Goal: Transaction & Acquisition: Obtain resource

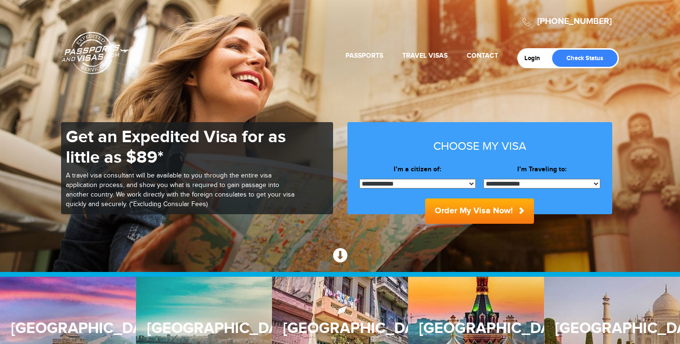
click at [466, 187] on select "**********" at bounding box center [417, 184] width 117 height 10
click at [651, 120] on section "800-860-8610 Passports & Visas.com Login Check Status Passports Passport Renewa…" at bounding box center [340, 136] width 680 height 272
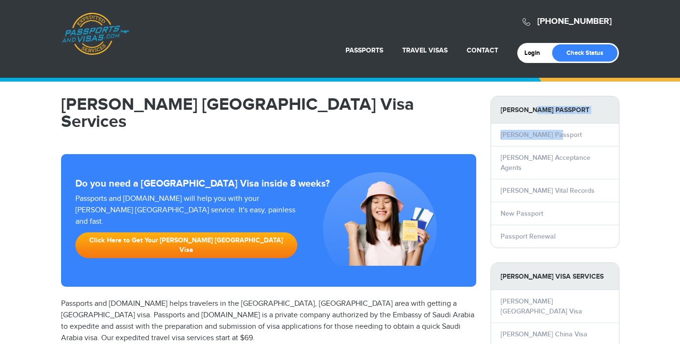
drag, startPoint x: 536, startPoint y: 114, endPoint x: 561, endPoint y: 142, distance: 37.8
click at [561, 142] on div "[PERSON_NAME] Passport [PERSON_NAME] Passport [PERSON_NAME] Acceptance Agents […" at bounding box center [554, 172] width 129 height 152
click at [571, 135] on li "[PERSON_NAME] Passport" at bounding box center [555, 135] width 128 height 22
click at [529, 132] on link "[PERSON_NAME] Passport" at bounding box center [540, 135] width 81 height 8
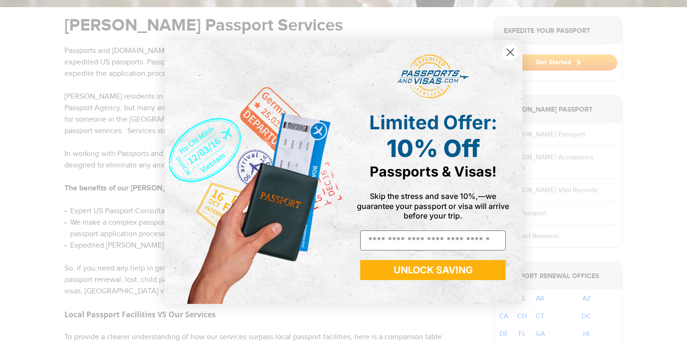
click at [510, 54] on circle "Close dialog" at bounding box center [510, 52] width 16 height 16
